Goal: Information Seeking & Learning: Learn about a topic

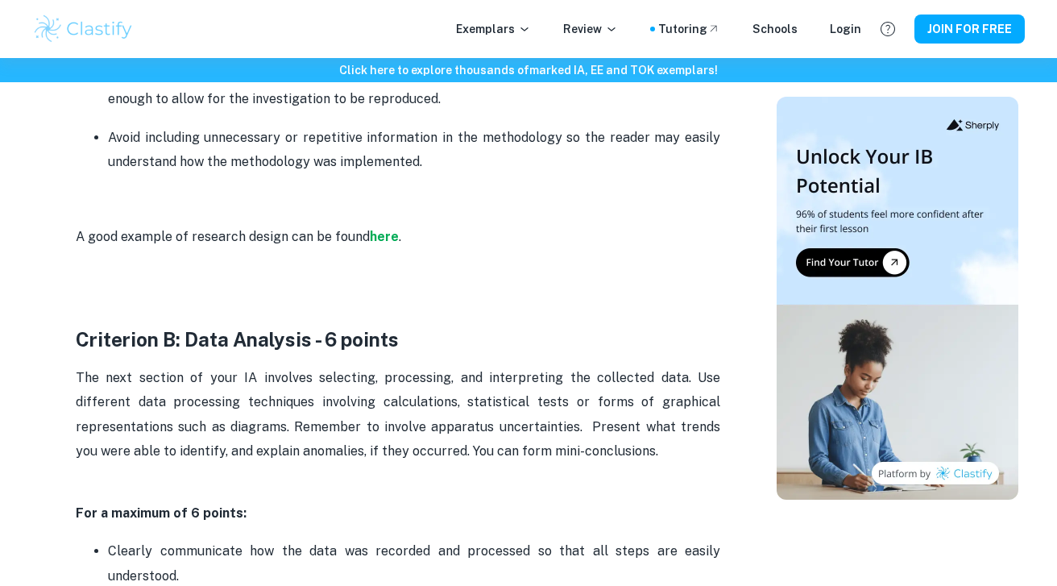
scroll to position [1682, 0]
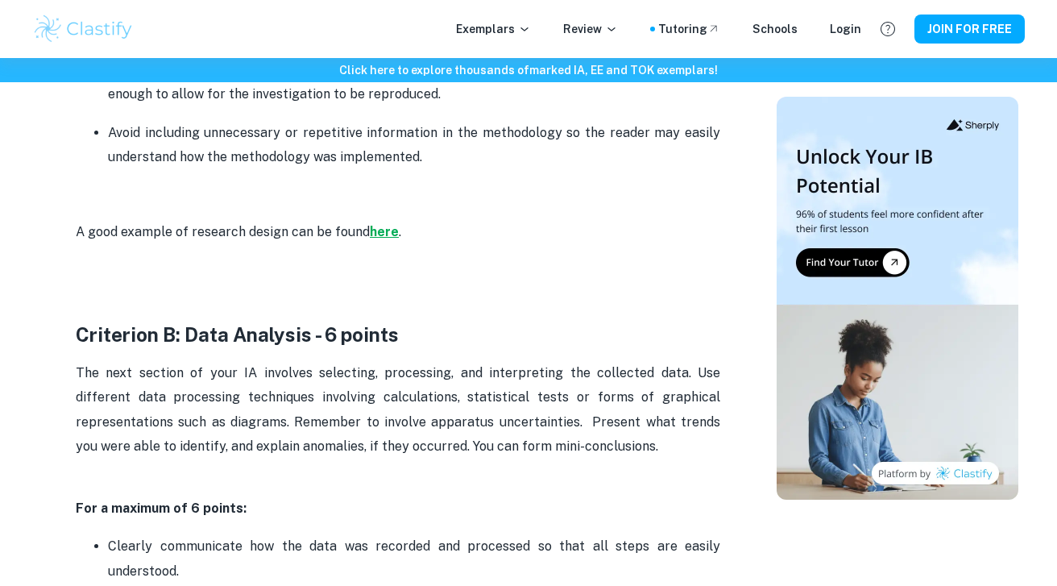
click at [385, 230] on strong "here" at bounding box center [384, 231] width 29 height 15
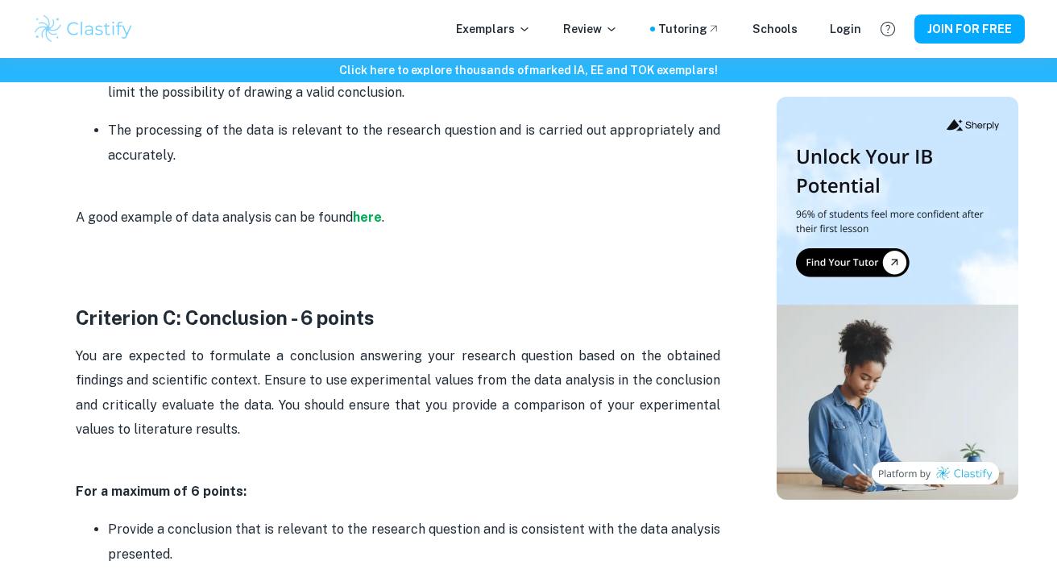
scroll to position [2352, 0]
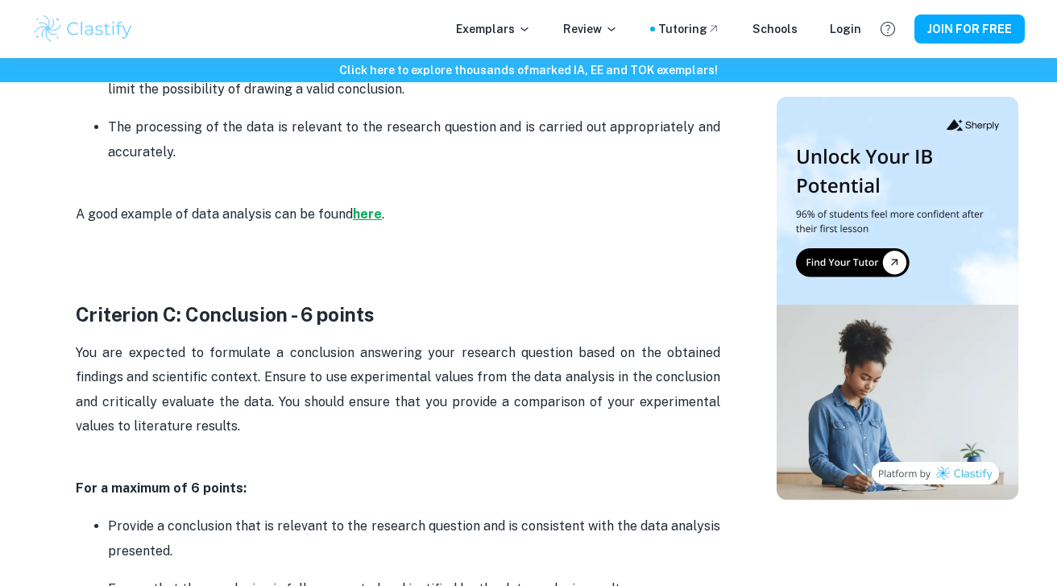
click at [360, 214] on strong "here" at bounding box center [367, 213] width 29 height 15
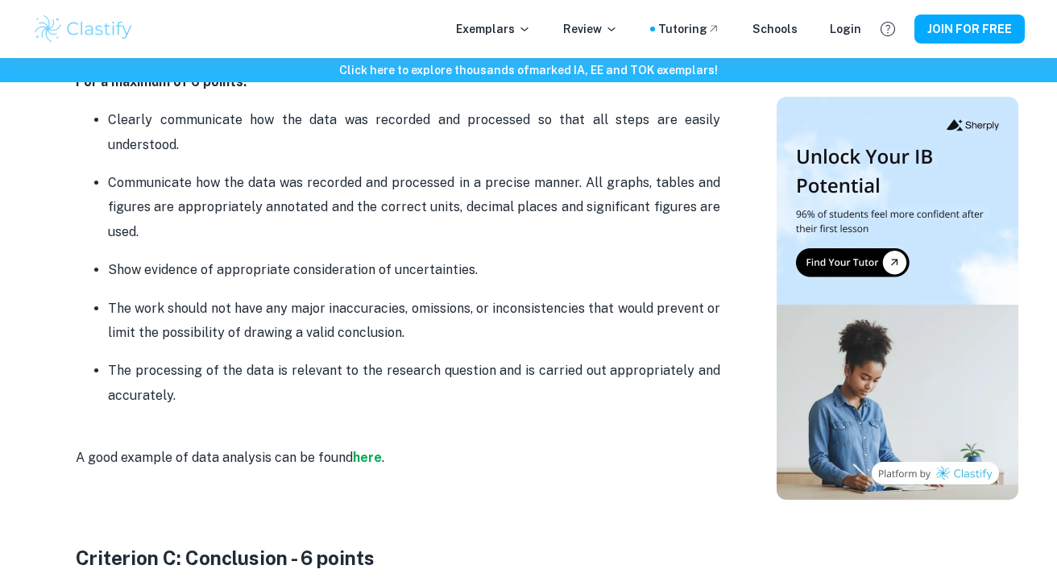
scroll to position [2073, 0]
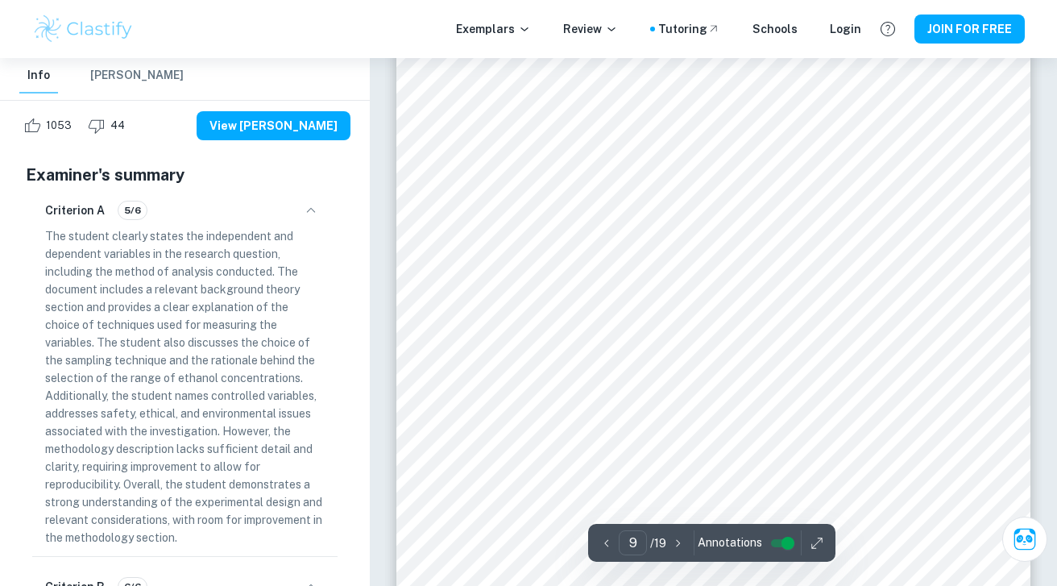
scroll to position [7716, 0]
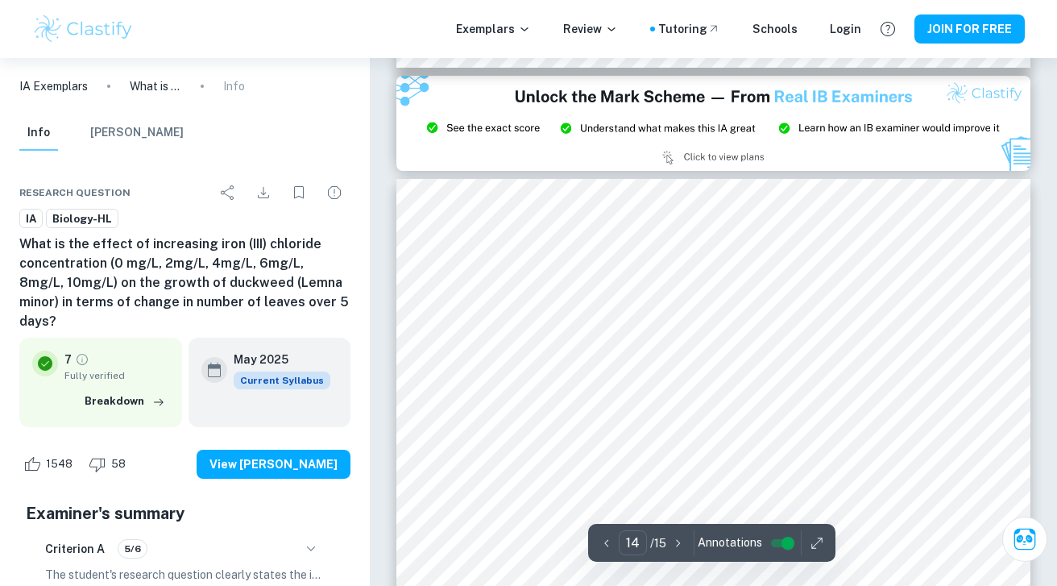
scroll to position [12824, 0]
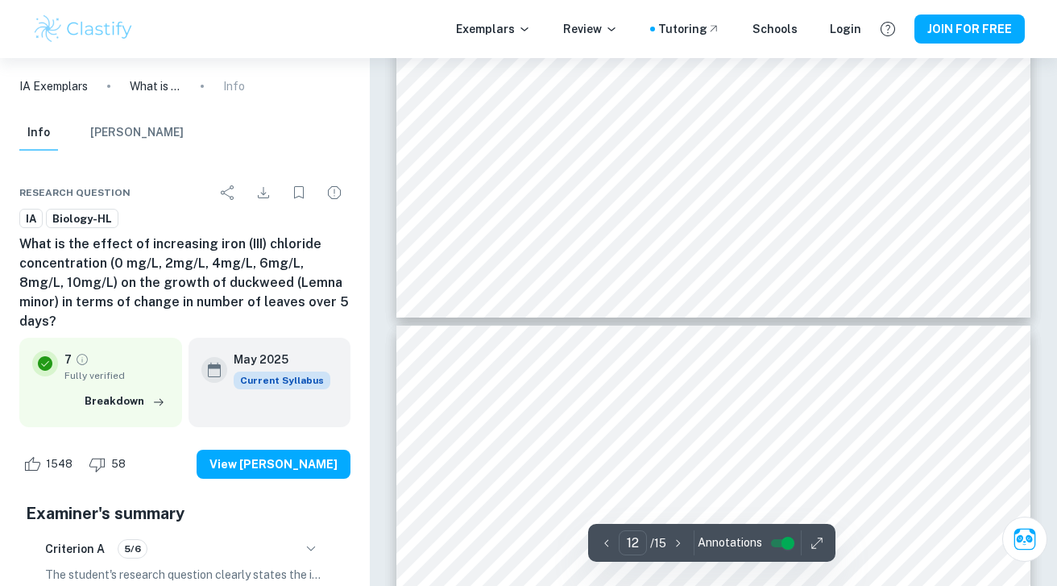
type input "11"
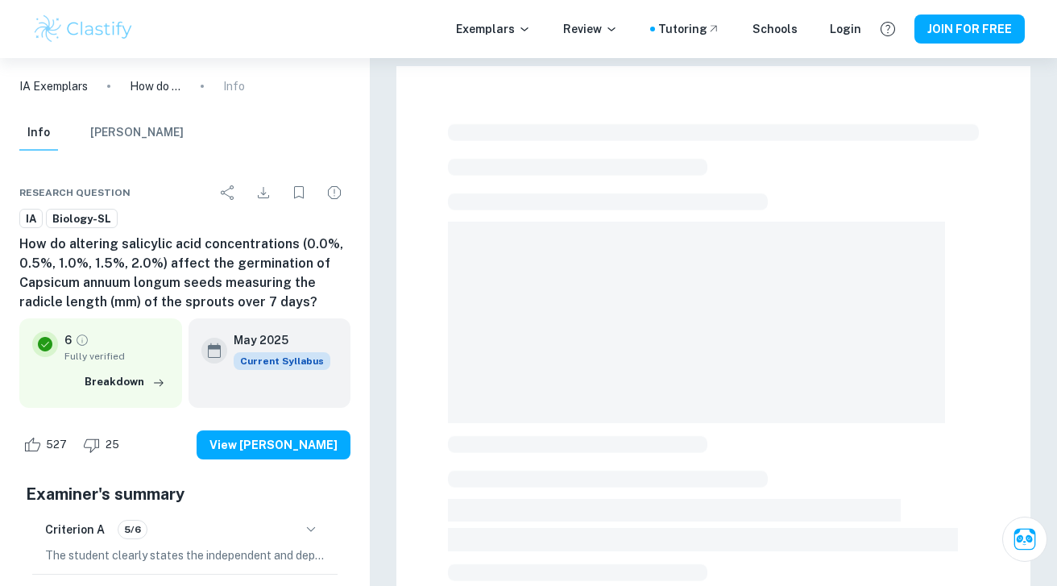
checkbox input "true"
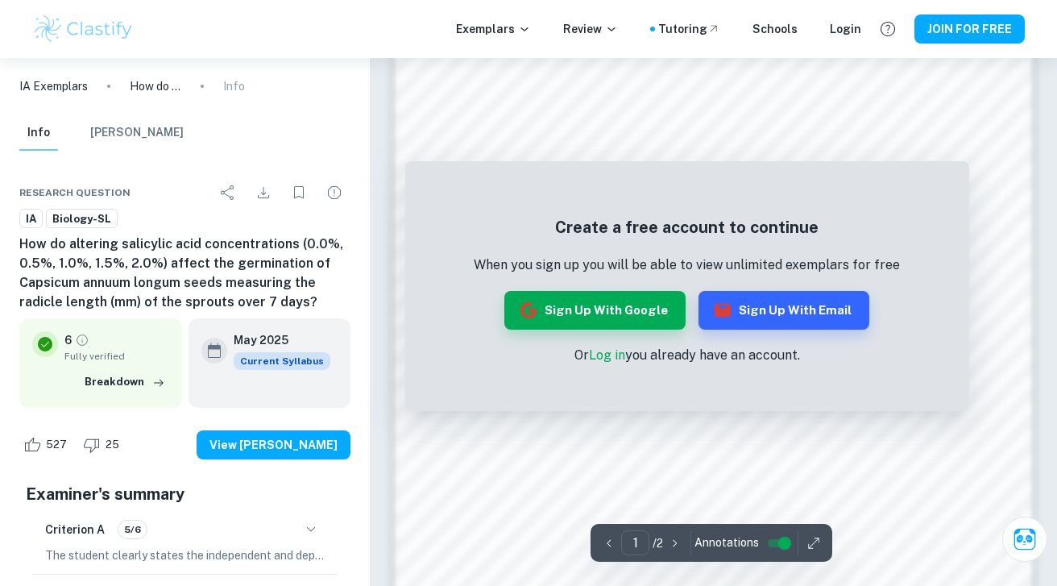
scroll to position [1220, 0]
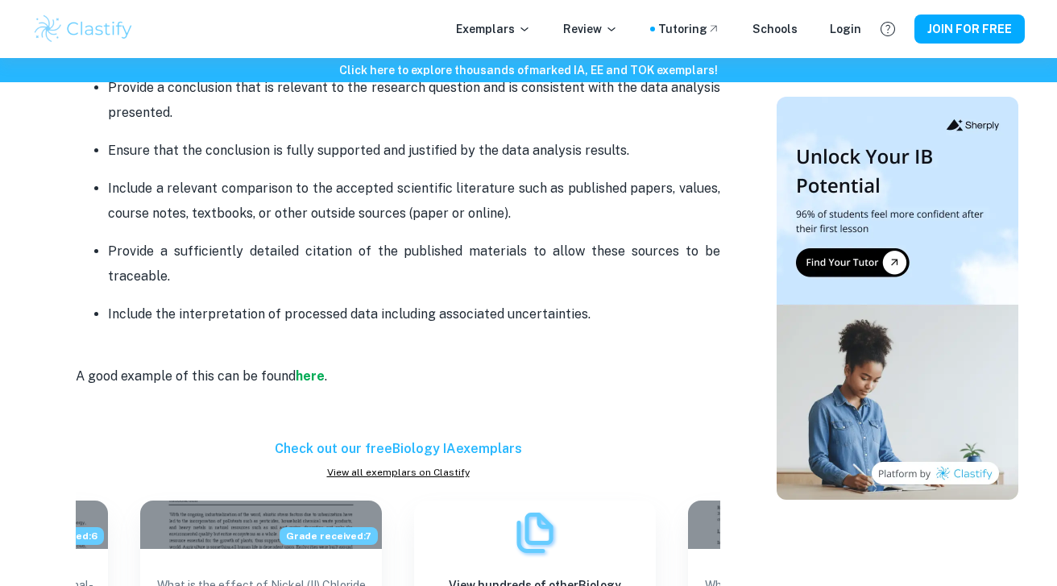
scroll to position [2580, 0]
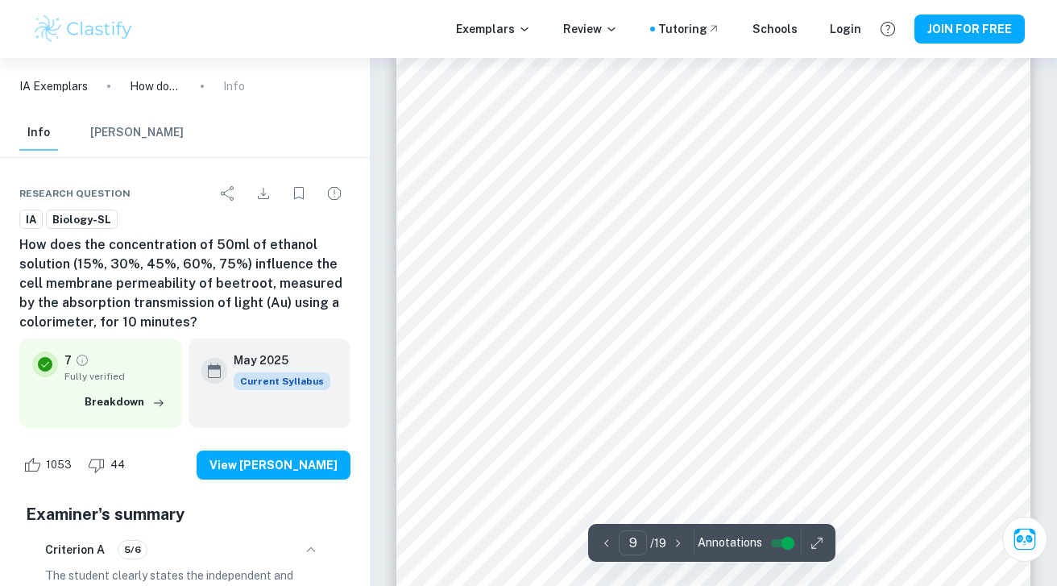
scroll to position [339, 0]
